Goal: Navigation & Orientation: Understand site structure

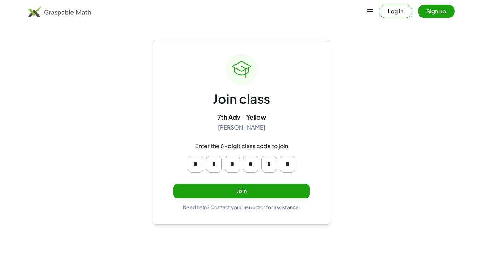
click at [241, 193] on button "Join" at bounding box center [241, 191] width 136 height 14
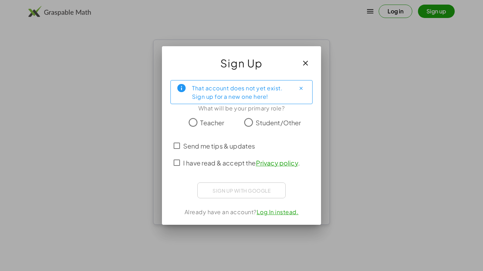
click at [259, 129] on label "Student/Other" at bounding box center [279, 123] width 46 height 14
click at [210, 141] on span "Send me tips & updates" at bounding box center [219, 146] width 72 height 10
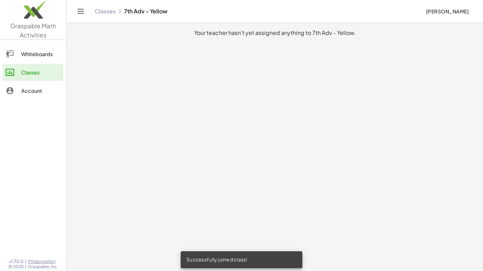
click at [24, 54] on div "Whiteboards" at bounding box center [40, 54] width 39 height 8
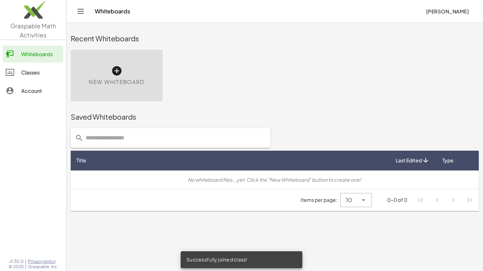
click at [27, 90] on div "Account" at bounding box center [40, 91] width 39 height 8
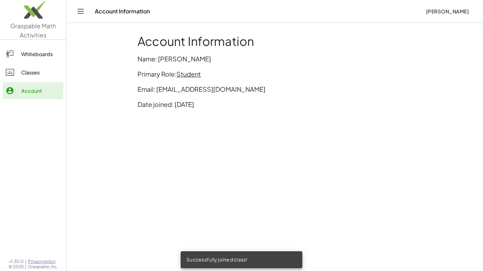
click at [27, 69] on div "Classes" at bounding box center [40, 72] width 39 height 8
